Goal: Transaction & Acquisition: Purchase product/service

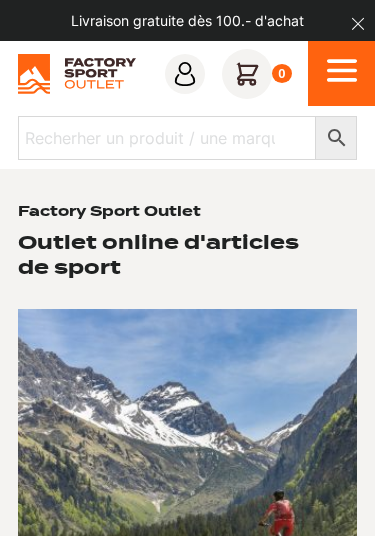
click at [342, 71] on icon "Open Menu" at bounding box center [342, 71] width 30 height 4
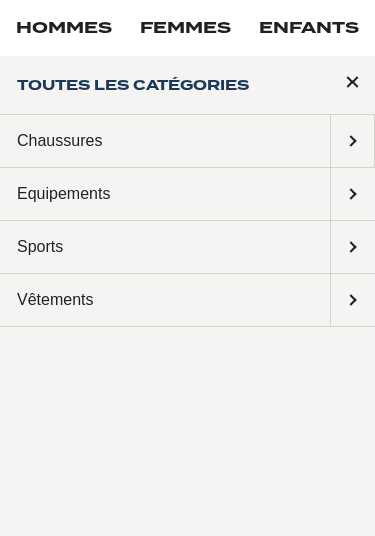
click at [349, 143] on span "Submenu: Chaussures" at bounding box center [352, 141] width 43 height 52
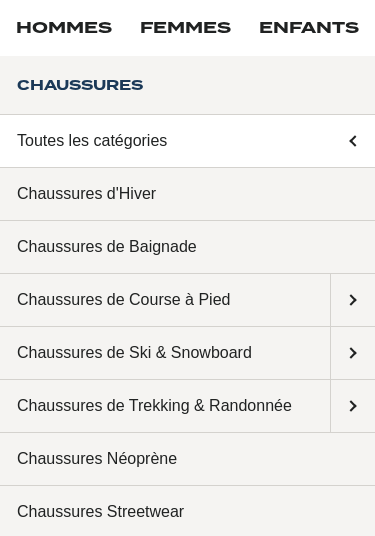
click at [207, 29] on link "Femmes" at bounding box center [185, 28] width 91 height 24
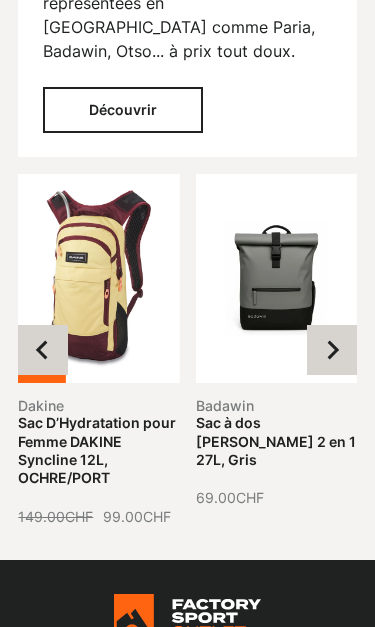
scroll to position [4116, 0]
click at [329, 340] on icon "Next slide" at bounding box center [332, 350] width 20 height 20
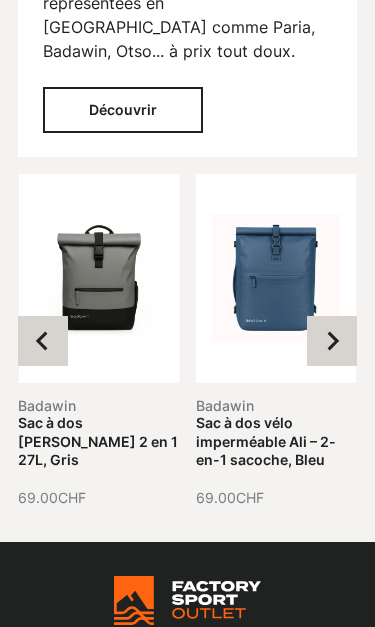
click at [327, 316] on button "Next slide" at bounding box center [332, 341] width 50 height 50
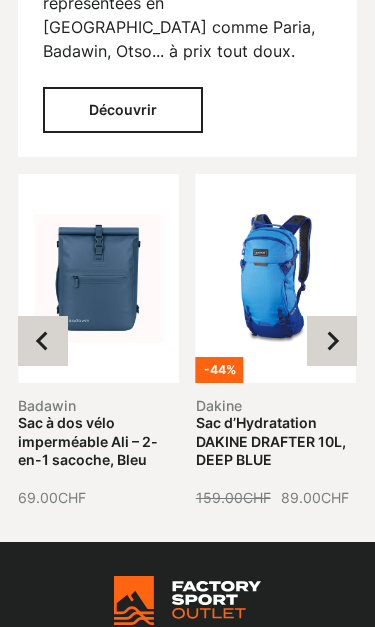
click at [342, 316] on button "Next slide" at bounding box center [332, 341] width 50 height 50
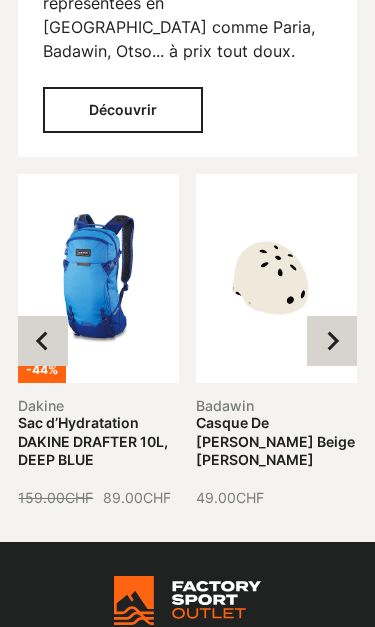
click at [331, 331] on icon "Next slide" at bounding box center [332, 341] width 20 height 20
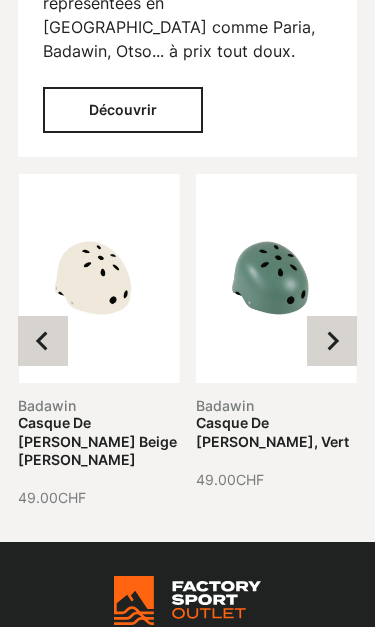
click at [330, 332] on icon "Next slide" at bounding box center [333, 341] width 12 height 19
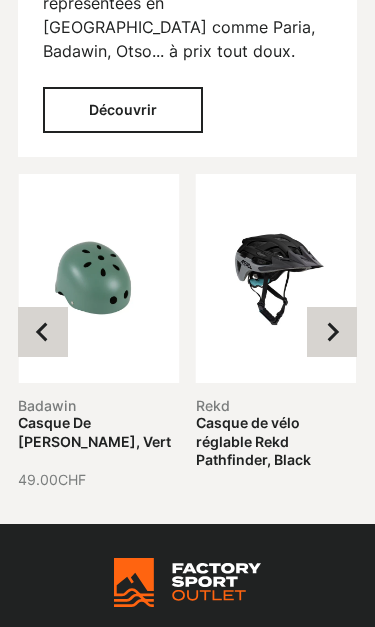
click at [335, 323] on icon "Next slide" at bounding box center [333, 332] width 12 height 19
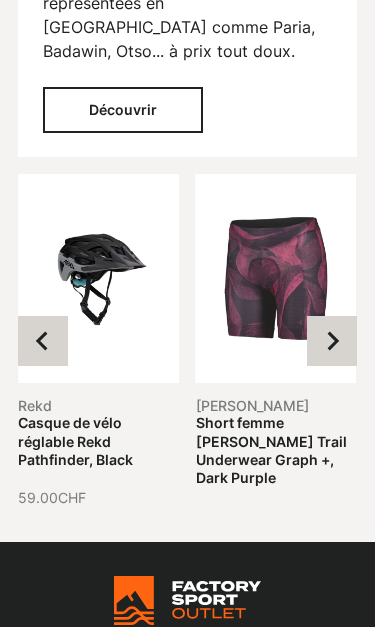
click at [336, 332] on icon "Next slide" at bounding box center [333, 341] width 12 height 19
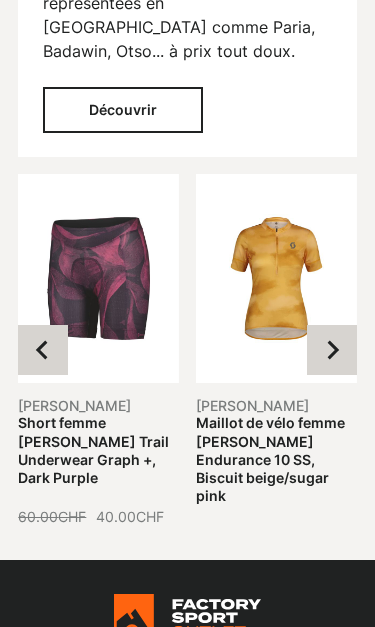
click at [339, 340] on icon "Next slide" at bounding box center [332, 350] width 20 height 20
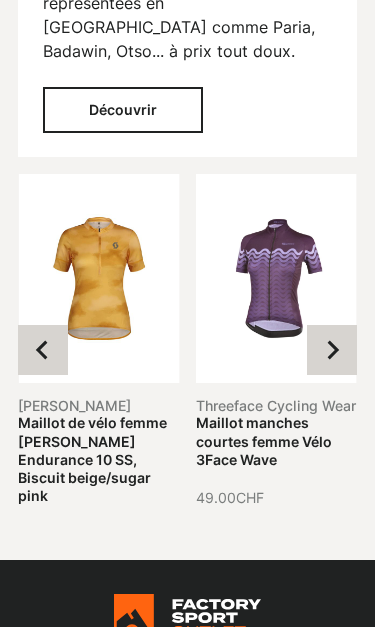
click at [332, 340] on icon "Next slide" at bounding box center [332, 350] width 20 height 20
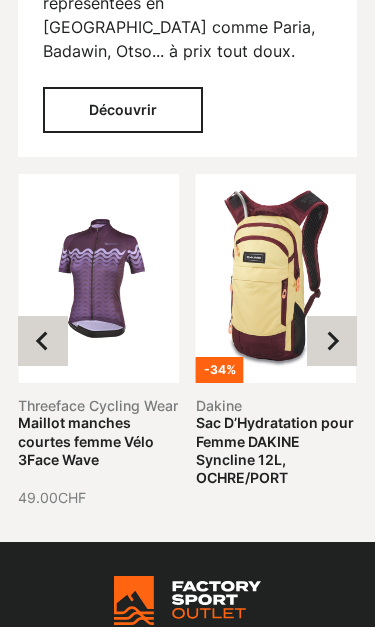
click at [333, 331] on icon "Go to first slide" at bounding box center [332, 341] width 20 height 20
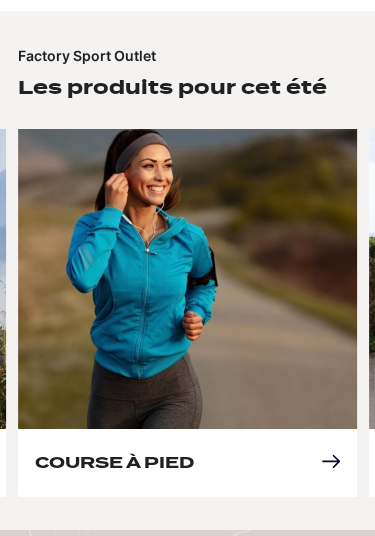
scroll to position [1189, 0]
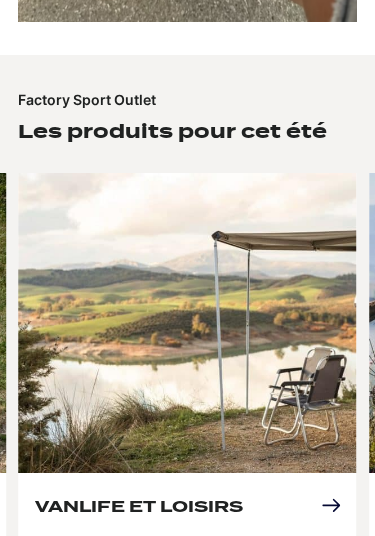
click at [243, 497] on link "Vanlife et loisirs" at bounding box center [139, 506] width 208 height 19
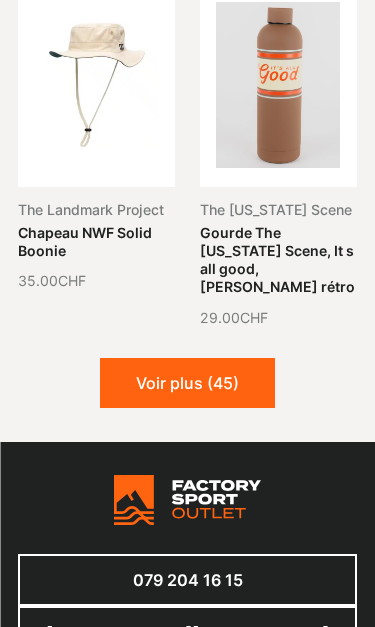
scroll to position [2283, 0]
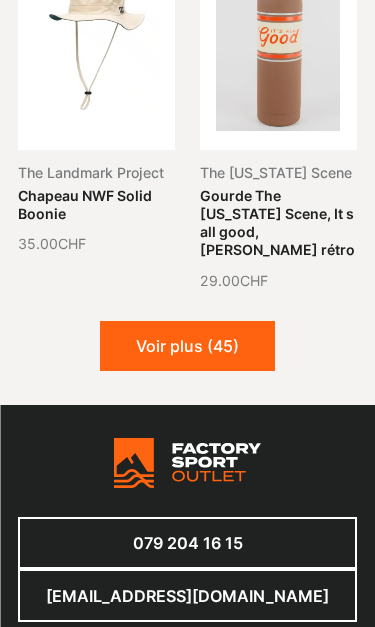
click at [118, 323] on button "Voir plus (45)" at bounding box center [187, 346] width 175 height 50
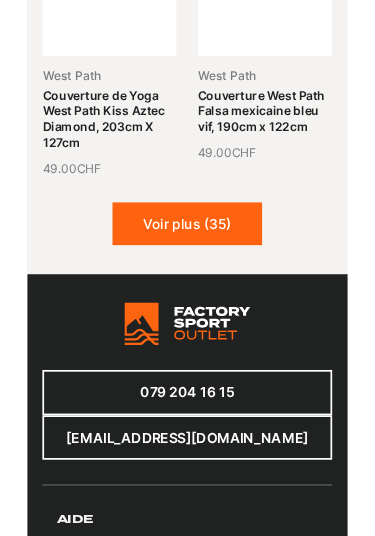
scroll to position [4203, 0]
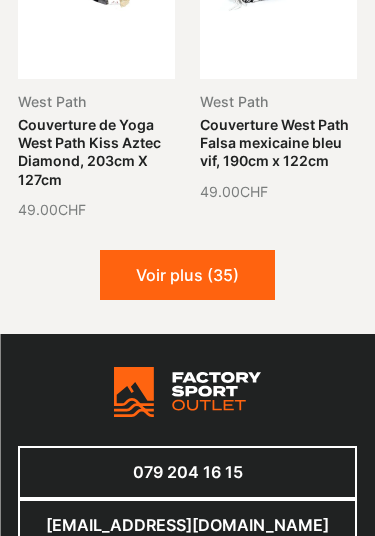
click at [249, 250] on button "Voir plus (35)" at bounding box center [187, 275] width 175 height 50
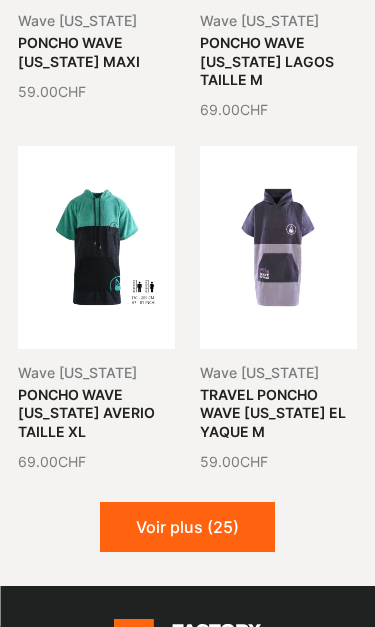
scroll to position [5710, 0]
click at [243, 502] on button "Voir plus (25)" at bounding box center [187, 527] width 175 height 50
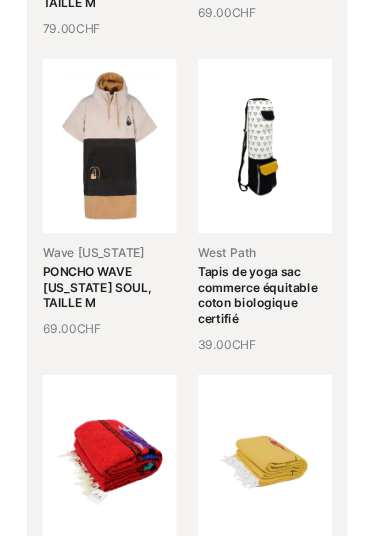
scroll to position [6812, 0]
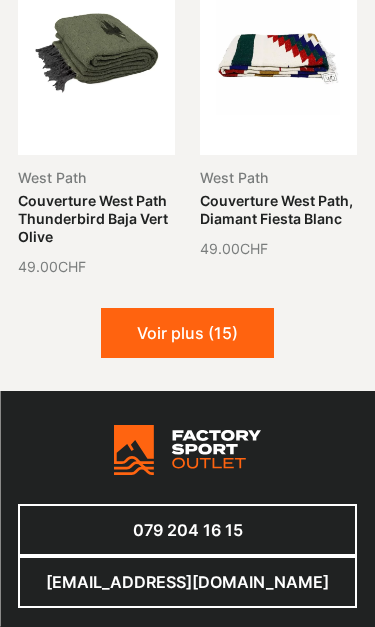
click at [242, 309] on button "Voir plus (15)" at bounding box center [187, 334] width 173 height 50
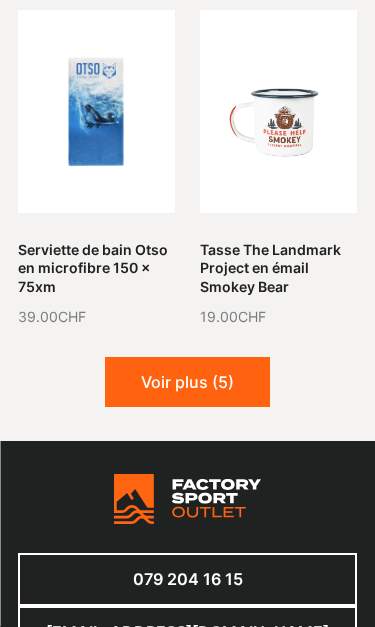
click at [241, 358] on button "Voir plus (5)" at bounding box center [187, 383] width 165 height 50
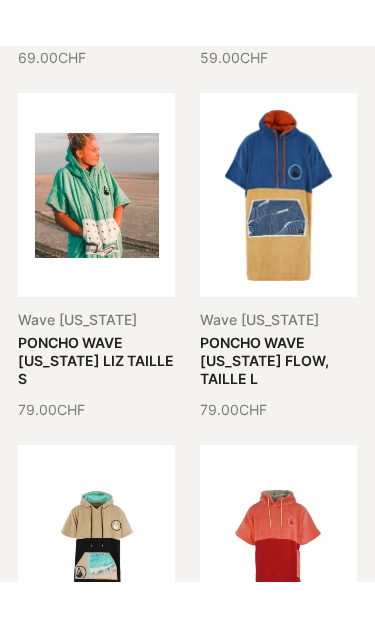
scroll to position [6698, 0]
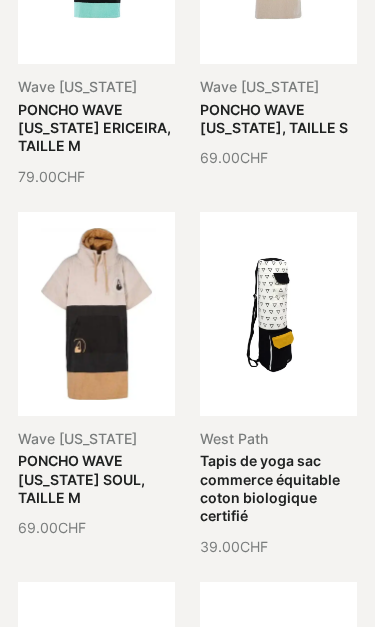
click at [291, 452] on link "Tapis de yoga sac commerce équitable coton biologique certifié" at bounding box center [270, 488] width 140 height 72
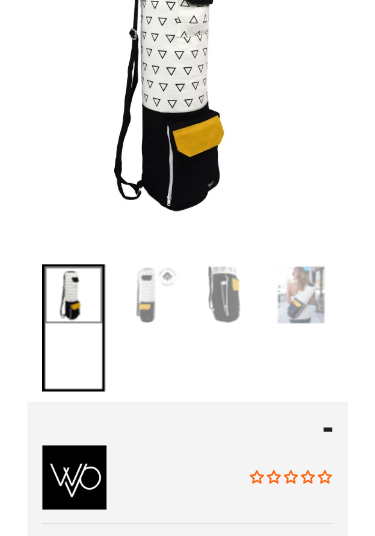
scroll to position [350, 0]
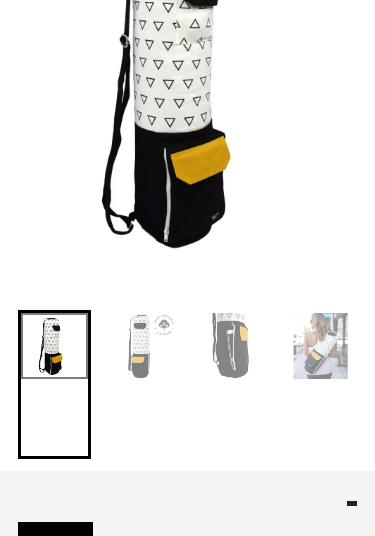
click at [153, 361] on img "Go to slide 2" at bounding box center [143, 346] width 66 height 66
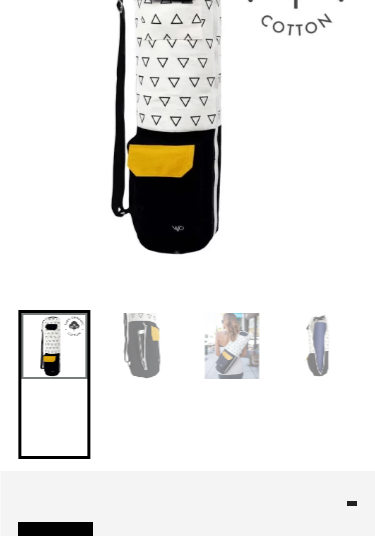
click at [240, 358] on img "Go to slide 4" at bounding box center [232, 346] width 66 height 66
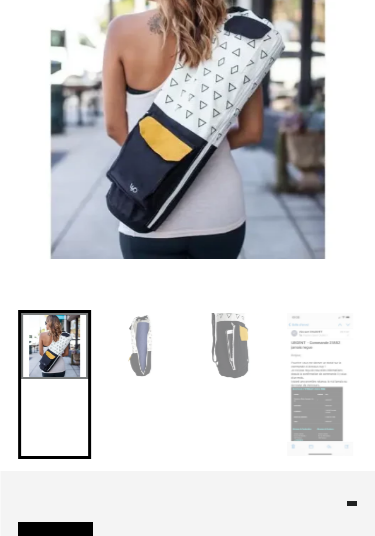
click at [240, 356] on img "Go to slide 6" at bounding box center [232, 346] width 66 height 66
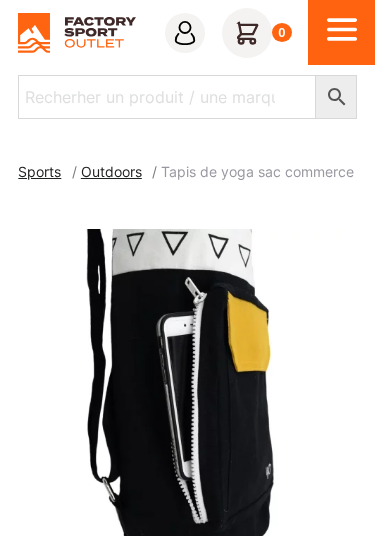
scroll to position [0, 0]
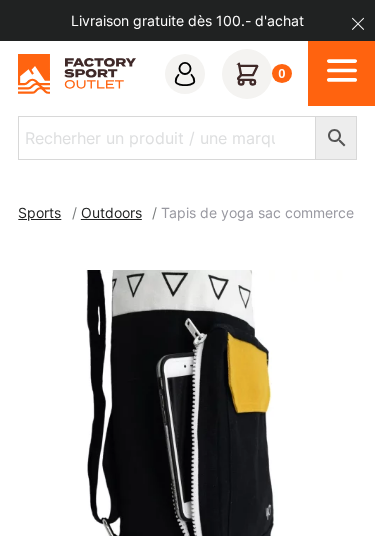
click at [334, 78] on icon "Open Menu" at bounding box center [342, 70] width 30 height 35
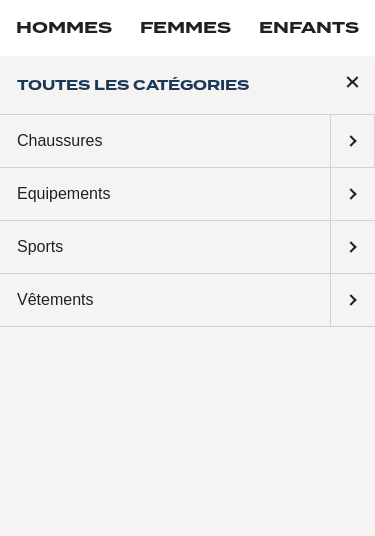
click at [351, 305] on span "Submenu: Vêtements" at bounding box center [353, 300] width 44 height 52
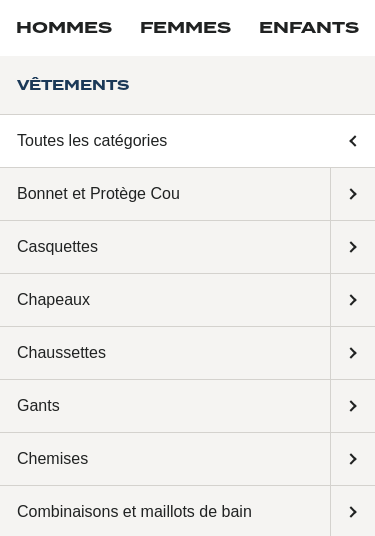
click at [201, 39] on link "Femmes" at bounding box center [185, 28] width 91 height 24
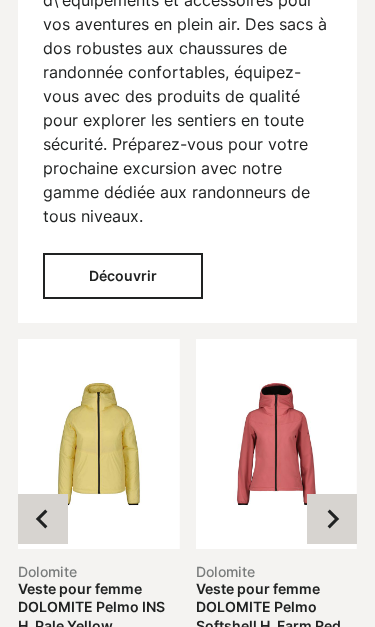
scroll to position [2663, 0]
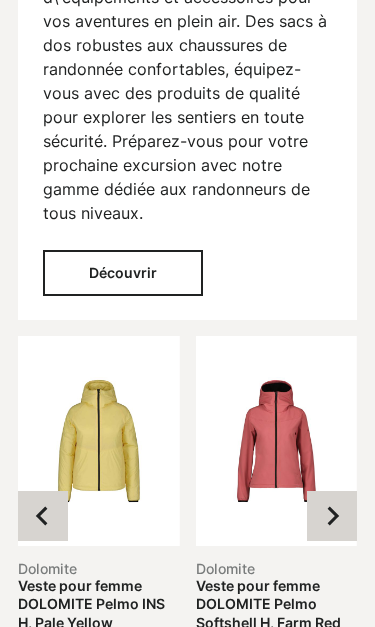
click at [157, 250] on button "Découvrir" at bounding box center [123, 273] width 160 height 46
click at [147, 250] on button "Découvrir" at bounding box center [123, 273] width 160 height 46
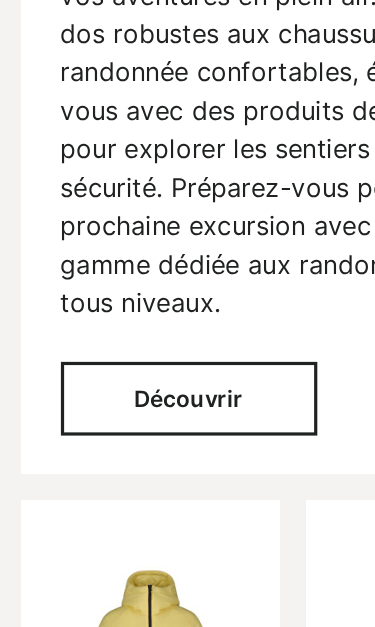
click at [134, 250] on button "Découvrir" at bounding box center [123, 273] width 160 height 46
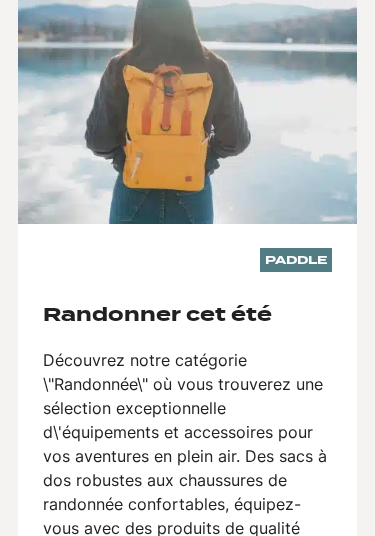
scroll to position [2041, 0]
